Goal: Find specific page/section: Find specific page/section

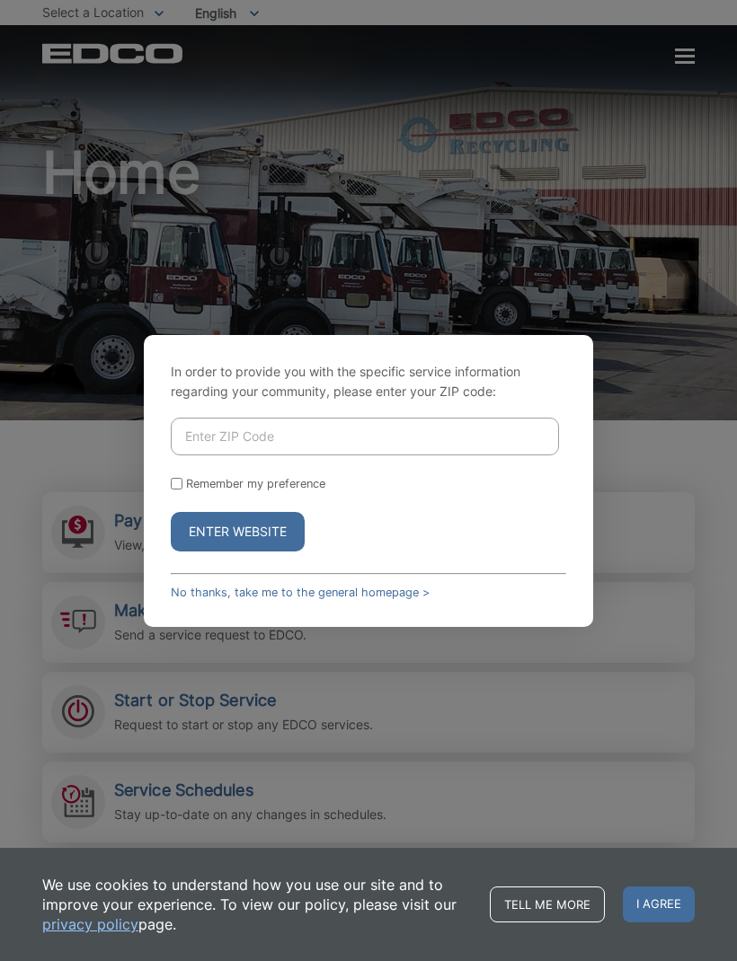
click at [364, 447] on input "Enter ZIP Code" at bounding box center [365, 437] width 388 height 38
type input "91941"
click at [190, 491] on label "Remember my preference" at bounding box center [255, 483] width 139 height 13
click at [182, 490] on input "Remember my preference" at bounding box center [177, 484] width 12 height 12
checkbox input "true"
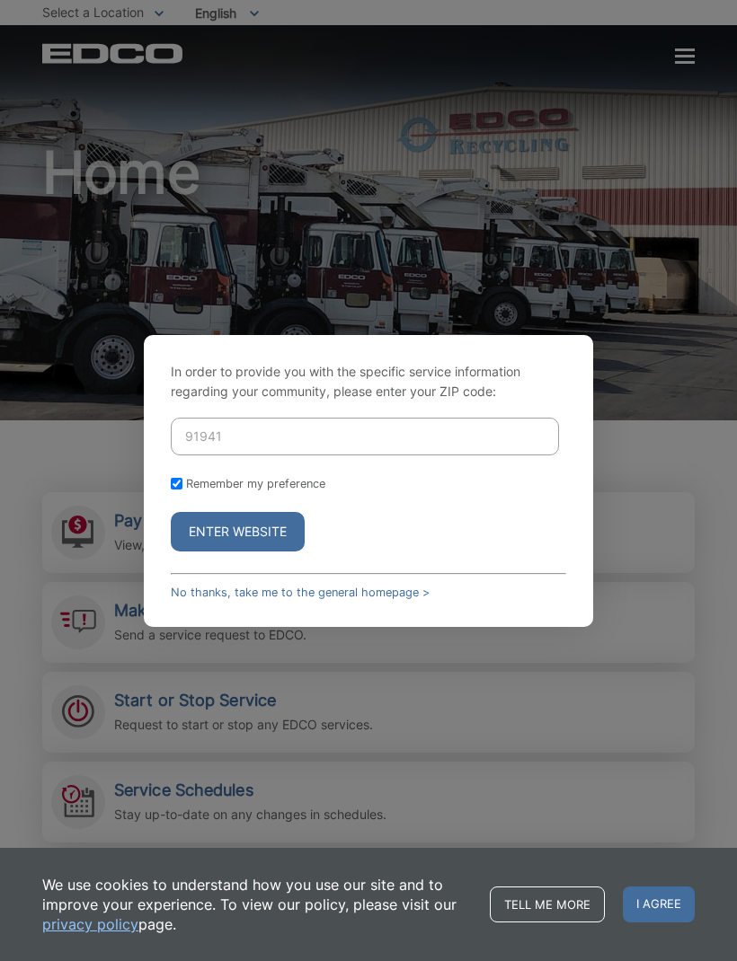
checkbox input "true"
click at [262, 552] on button "Enter Website" at bounding box center [238, 532] width 134 height 40
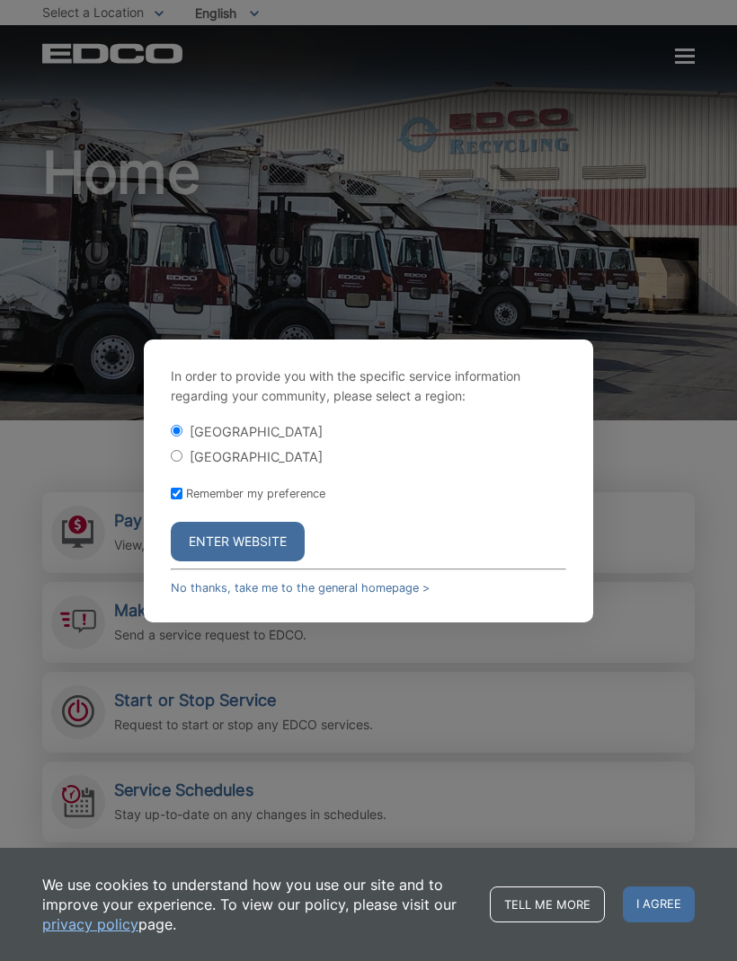
click at [242, 562] on button "Enter Website" at bounding box center [238, 542] width 134 height 40
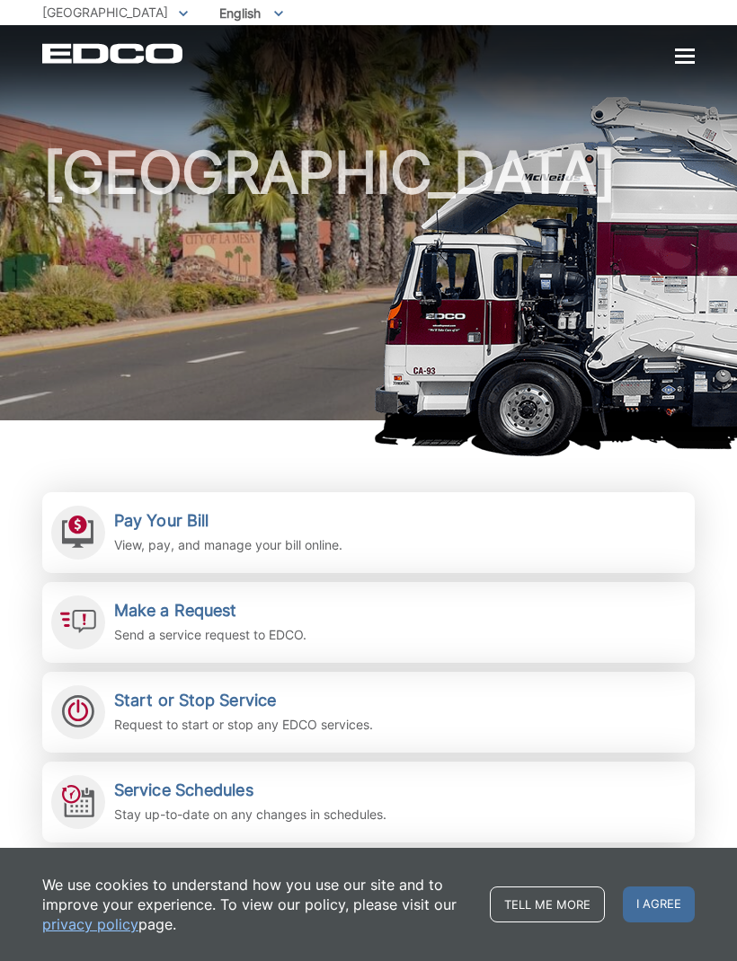
click at [675, 65] on div at bounding box center [685, 56] width 20 height 15
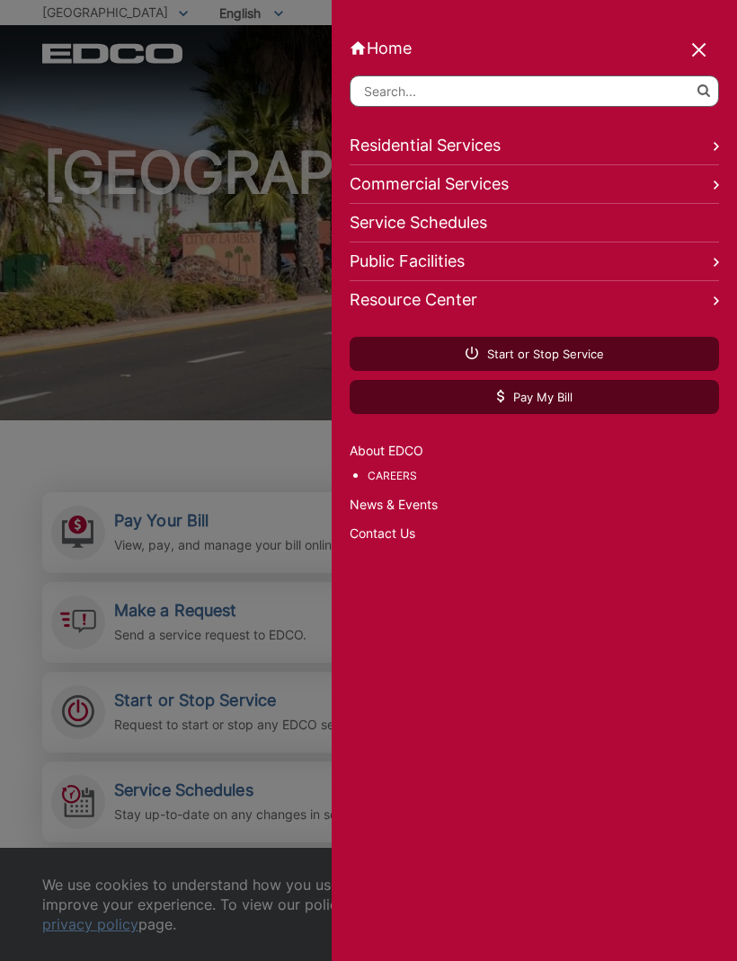
click at [690, 259] on link "Public Facilities" at bounding box center [534, 262] width 369 height 39
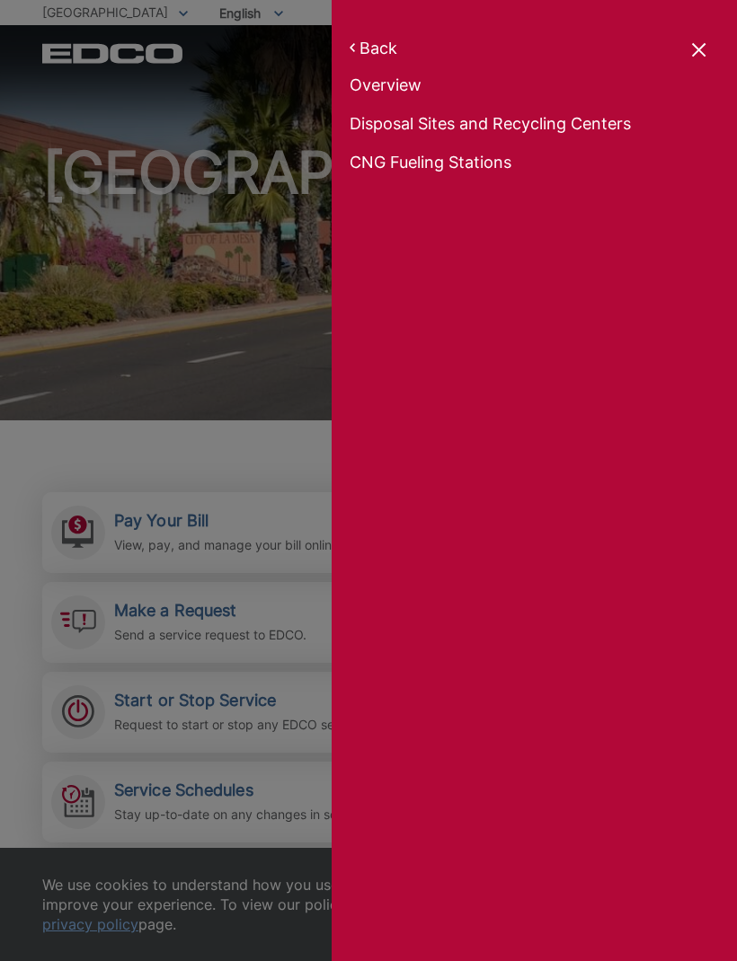
click at [619, 101] on link "Disposal Sites and Recycling Centers" at bounding box center [534, 87] width 369 height 25
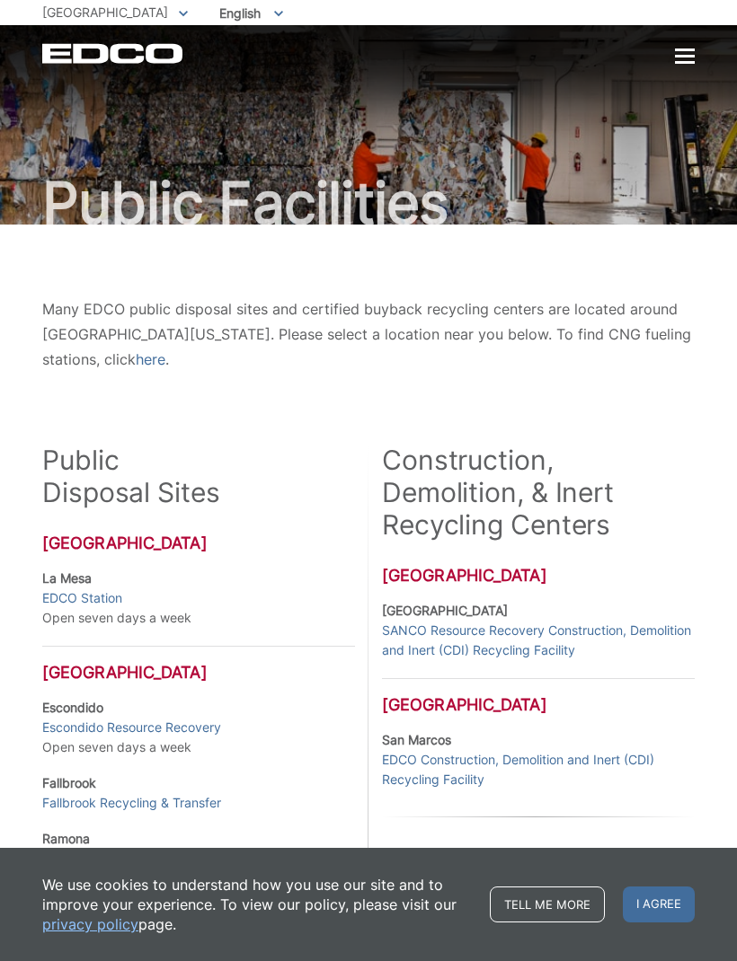
click at [625, 370] on p "Many EDCO public disposal sites and certified buyback recycling centers are loc…" at bounding box center [368, 334] width 652 height 75
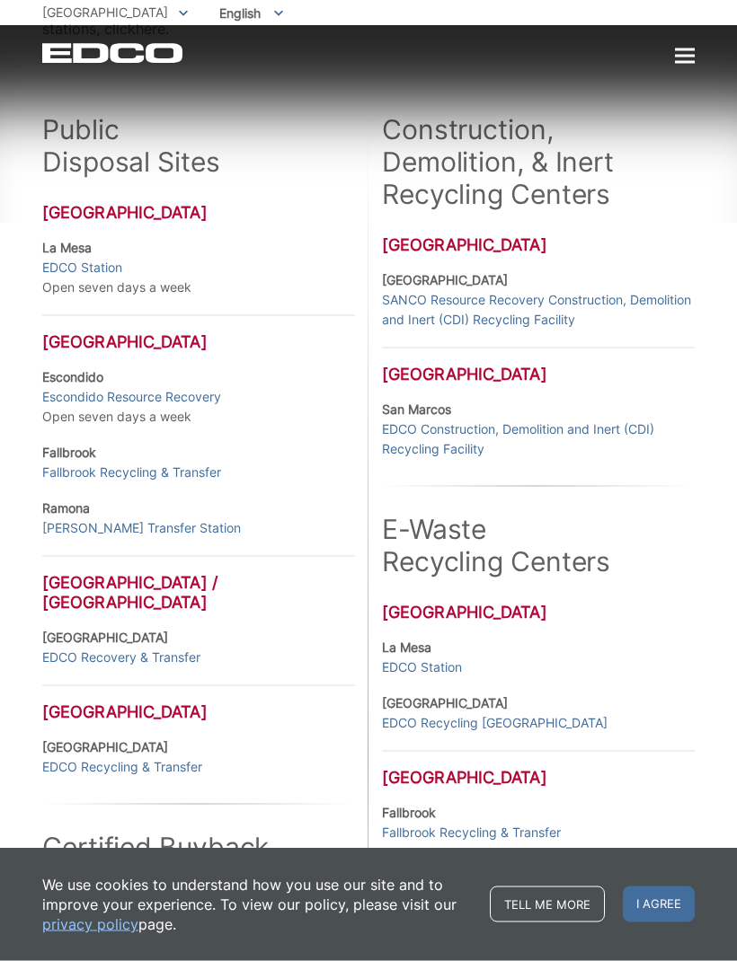
scroll to position [332, 0]
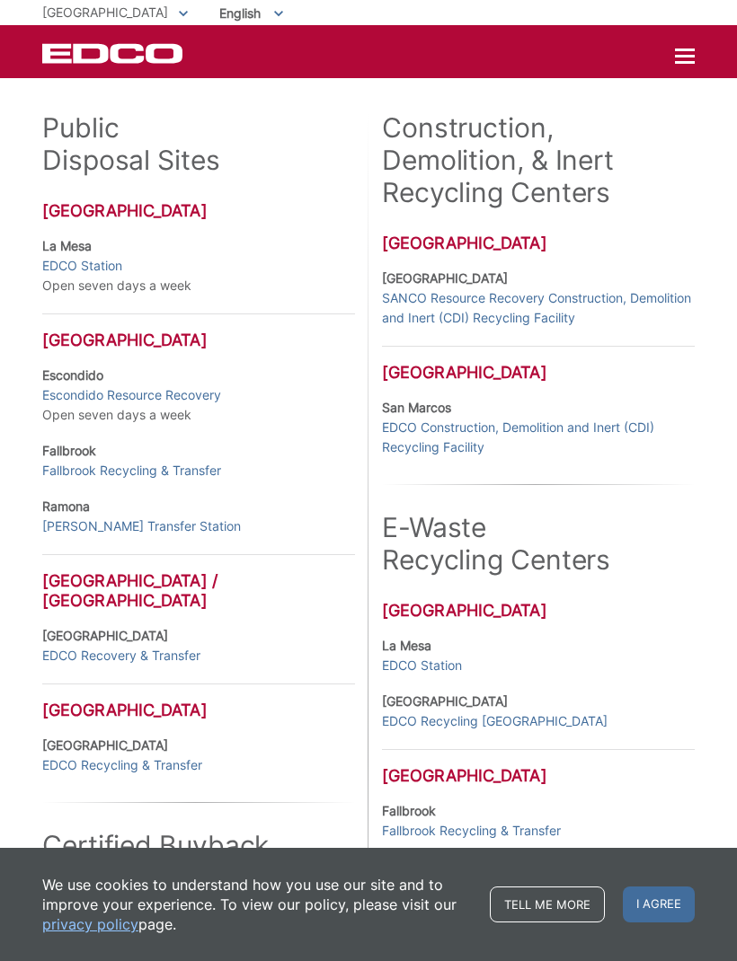
click at [415, 651] on strong "La Mesa" at bounding box center [406, 645] width 49 height 15
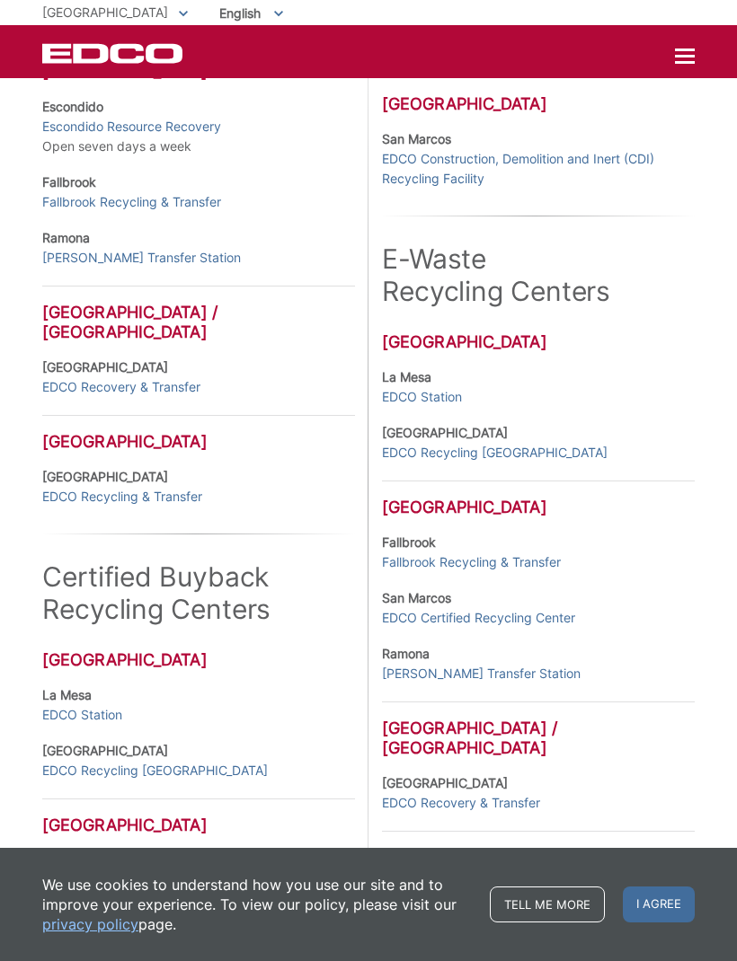
scroll to position [604, 0]
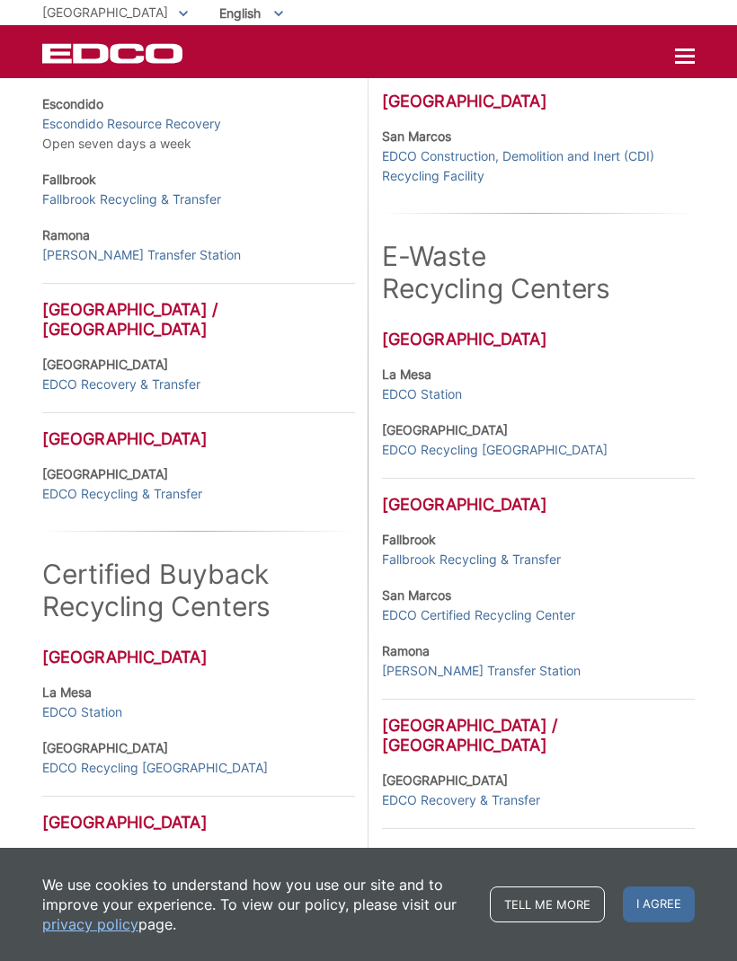
click at [424, 403] on link "EDCO Station" at bounding box center [422, 395] width 80 height 20
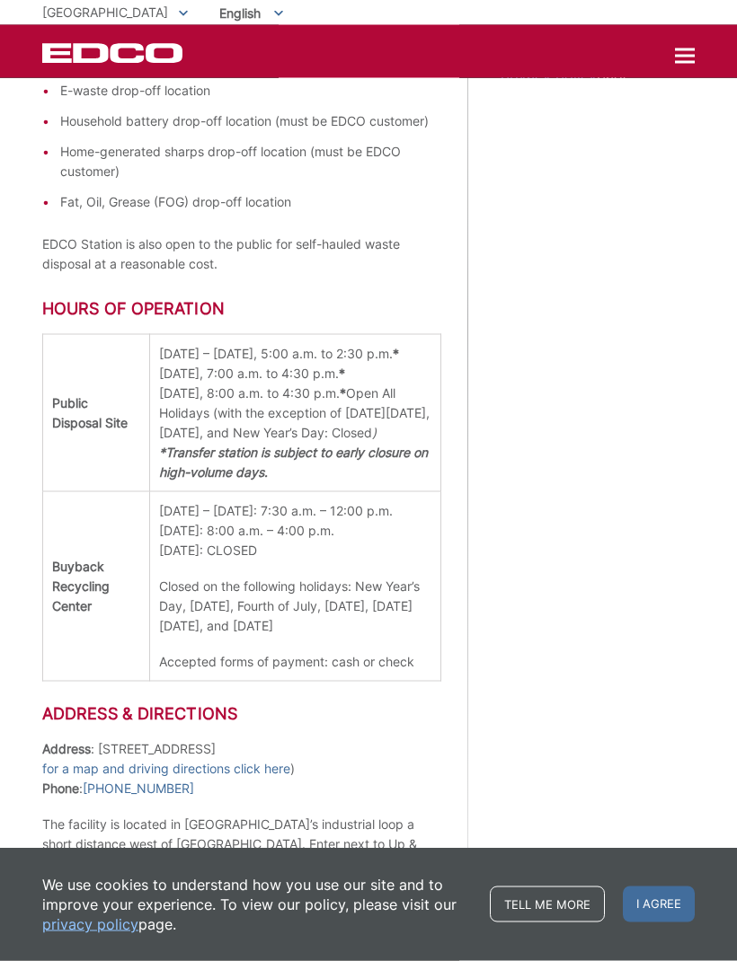
scroll to position [950, 0]
